Goal: Task Accomplishment & Management: Use online tool/utility

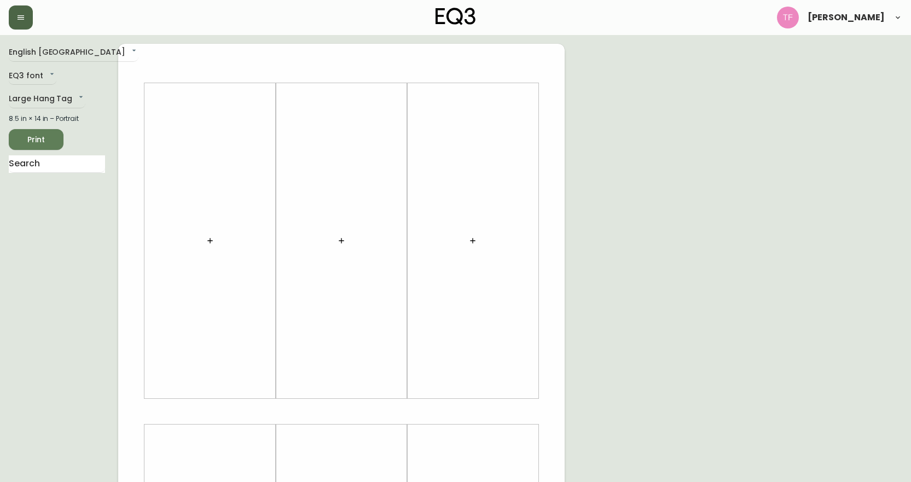
click at [16, 15] on icon "button" at bounding box center [20, 17] width 9 height 9
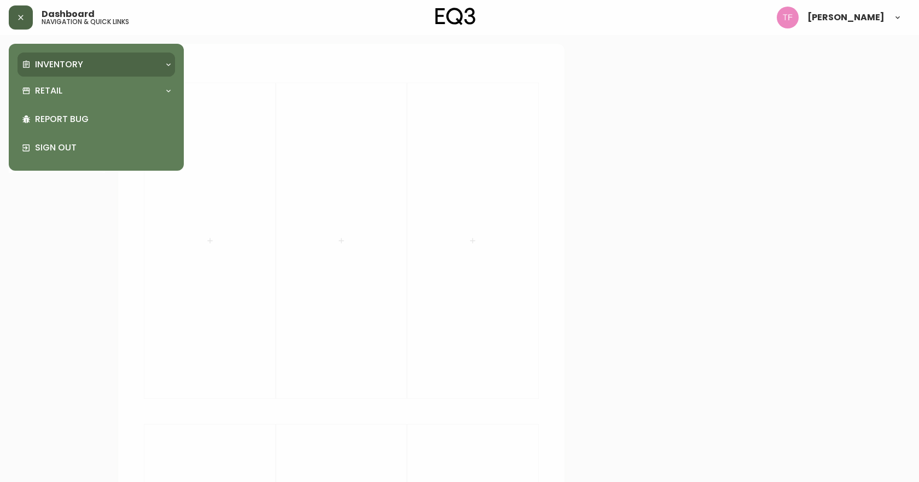
click at [51, 60] on p "Inventory" at bounding box center [59, 65] width 48 height 12
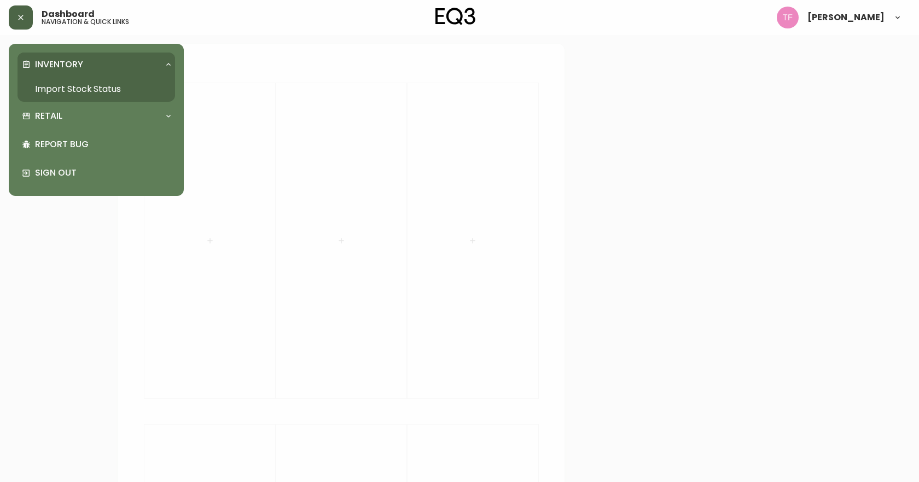
click at [61, 83] on link "Import Stock Status" at bounding box center [97, 89] width 158 height 25
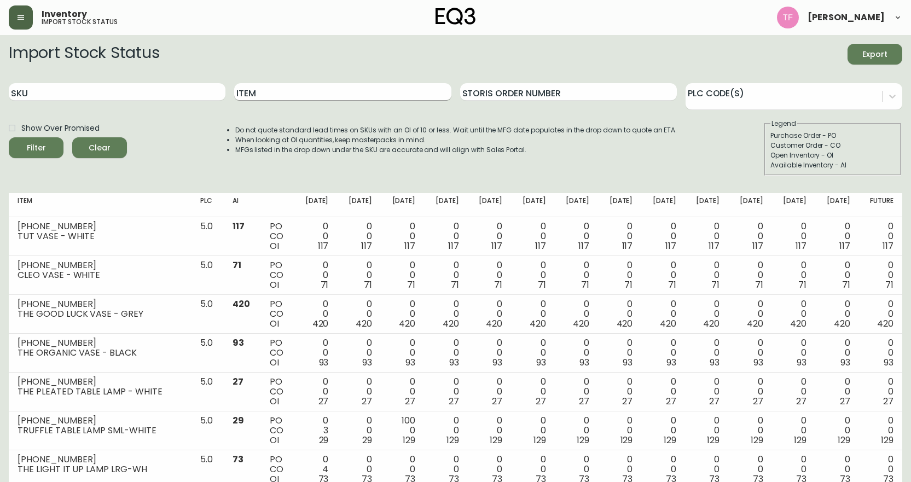
click at [294, 95] on input "Item" at bounding box center [342, 92] width 217 height 18
type input "boom"
click at [9, 137] on button "Filter" at bounding box center [36, 147] width 55 height 21
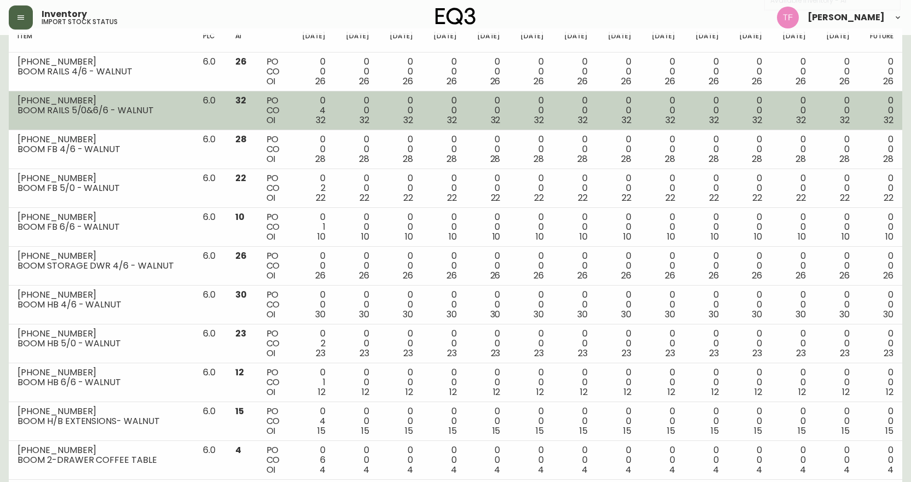
scroll to position [303, 0]
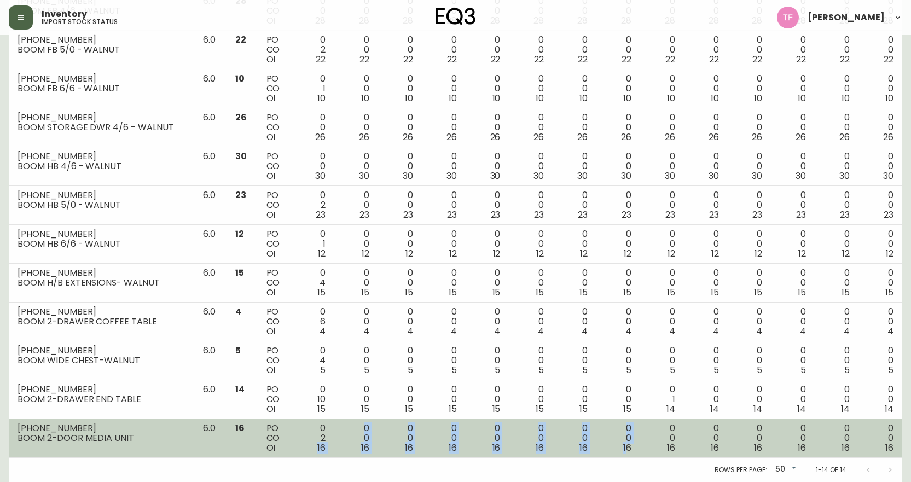
drag, startPoint x: 316, startPoint y: 445, endPoint x: 623, endPoint y: 446, distance: 307.5
click at [623, 446] on tr "[PHONE_NUMBER] BOOM 2-DOOR MEDIA UNIT 6.0 16 PO CO OI 0 2 16 0 0 16 0 0 16 0 0 …" at bounding box center [456, 438] width 894 height 39
click at [649, 444] on div "0 0 16" at bounding box center [662, 439] width 26 height 30
